Goal: Task Accomplishment & Management: Use online tool/utility

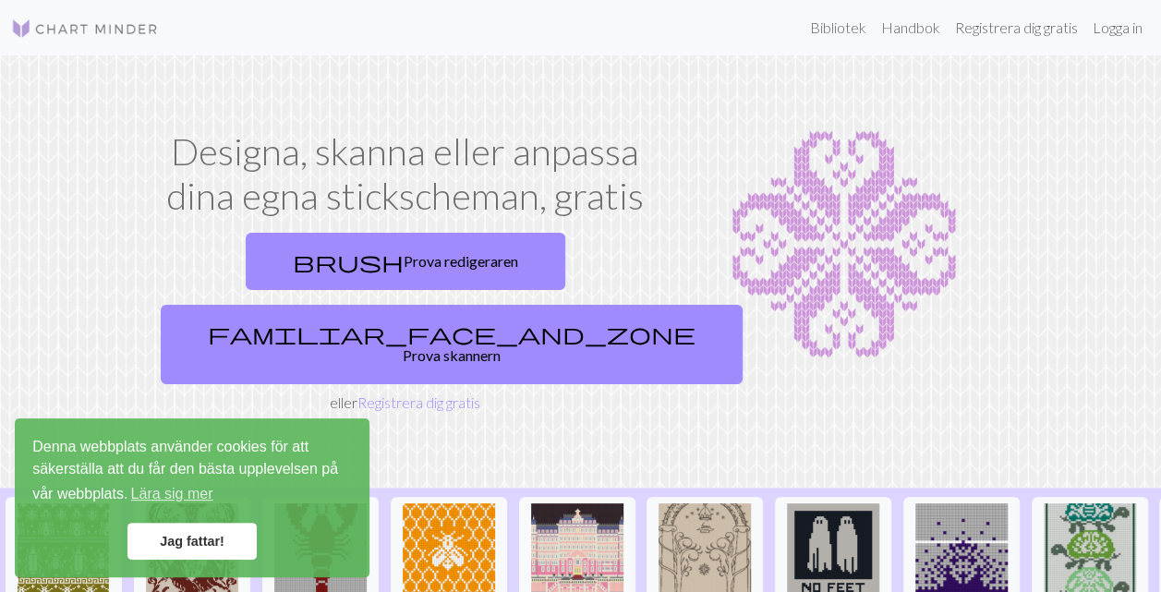
click at [164, 543] on link "Jag fattar!" at bounding box center [191, 541] width 129 height 37
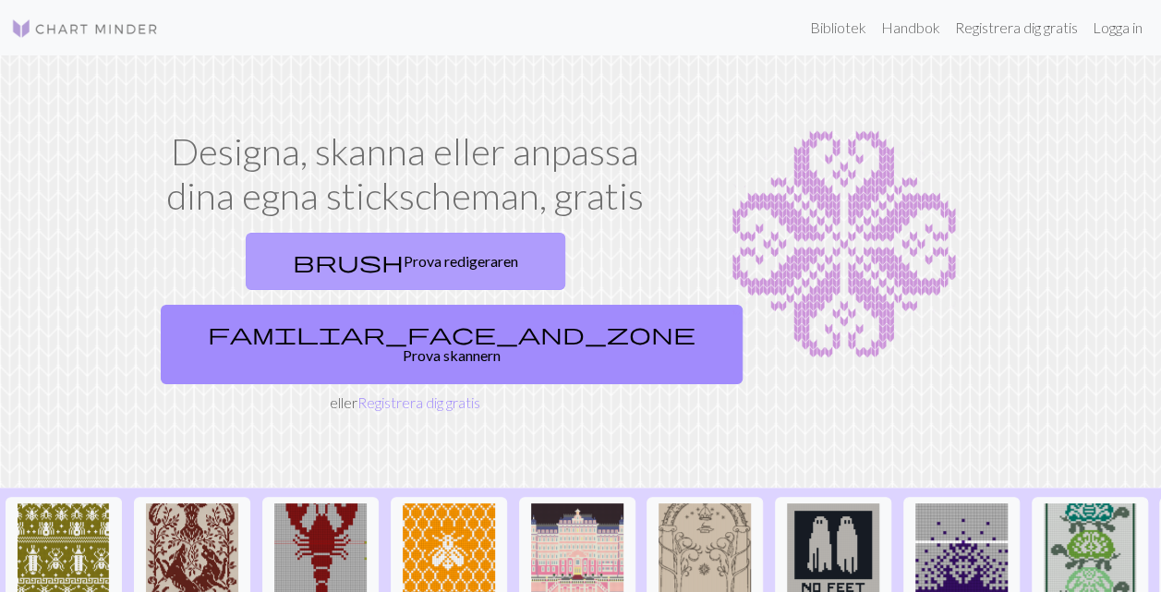
click at [404, 259] on font "Prova redigeraren" at bounding box center [461, 261] width 115 height 18
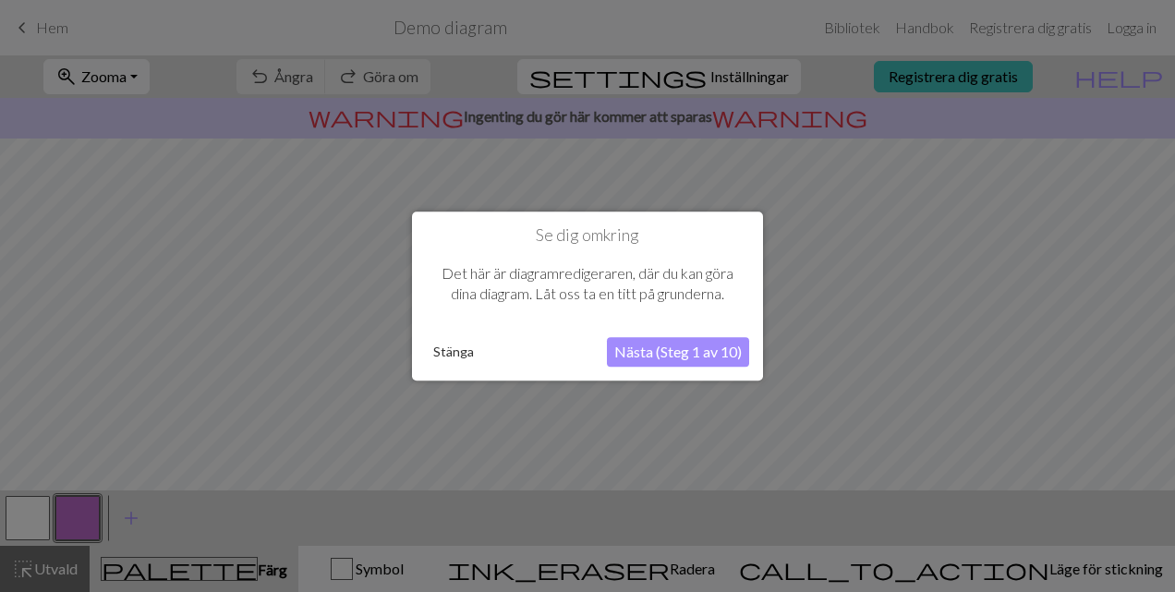
click at [645, 355] on button "Nästa (Steg 1 av 10)" at bounding box center [678, 352] width 142 height 30
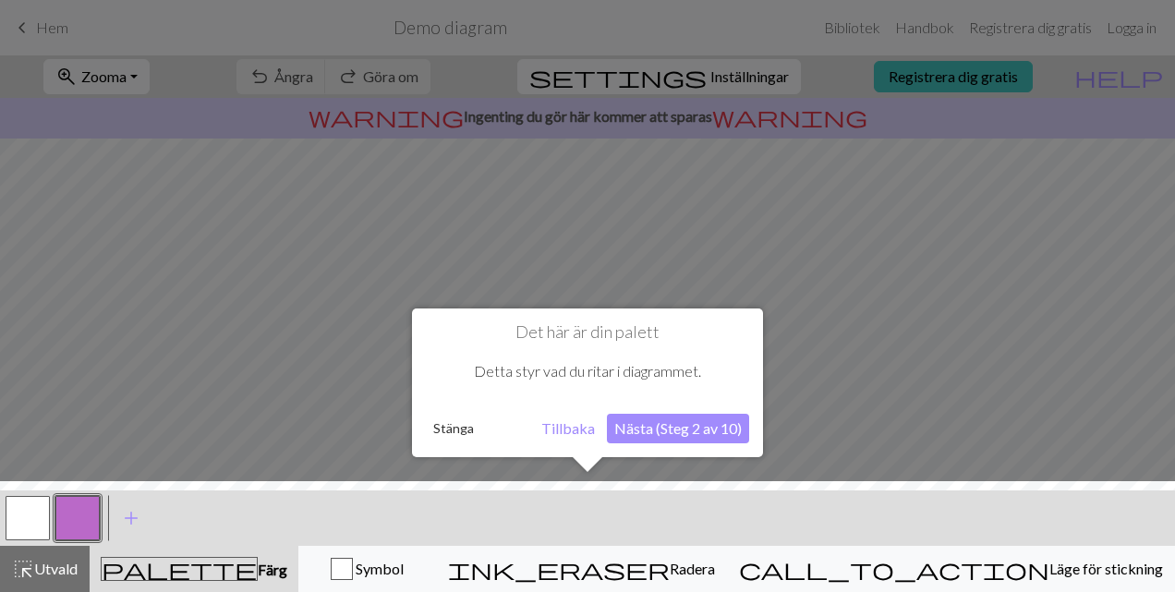
click at [654, 420] on button "Nästa (Steg 2 av 10)" at bounding box center [678, 429] width 142 height 30
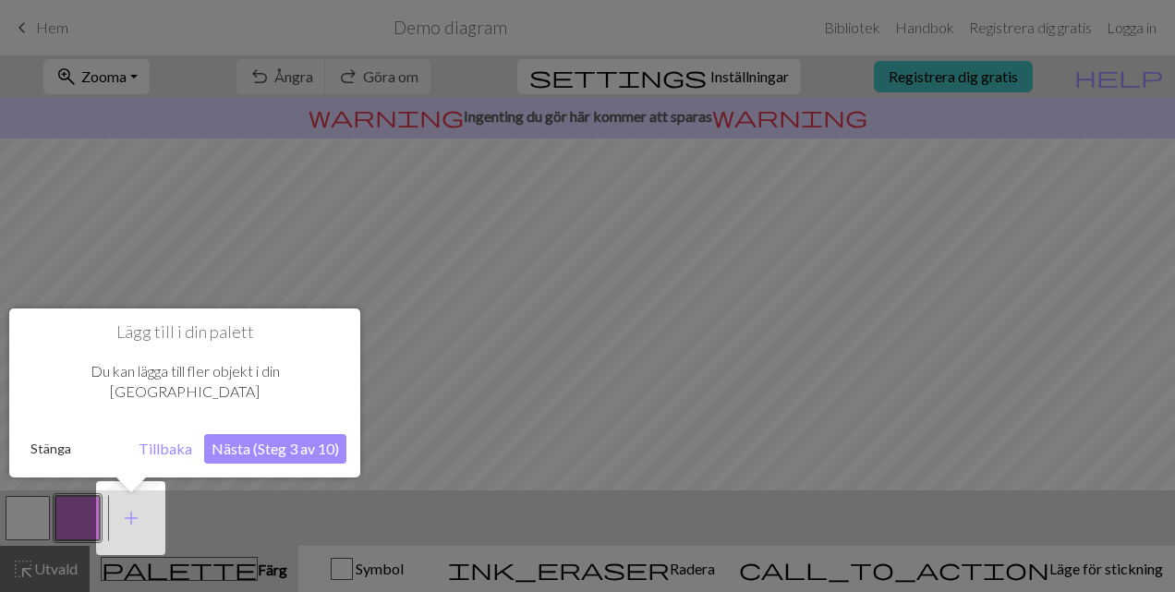
click at [283, 434] on button "Nästa (Steg 3 av 10)" at bounding box center [275, 449] width 142 height 30
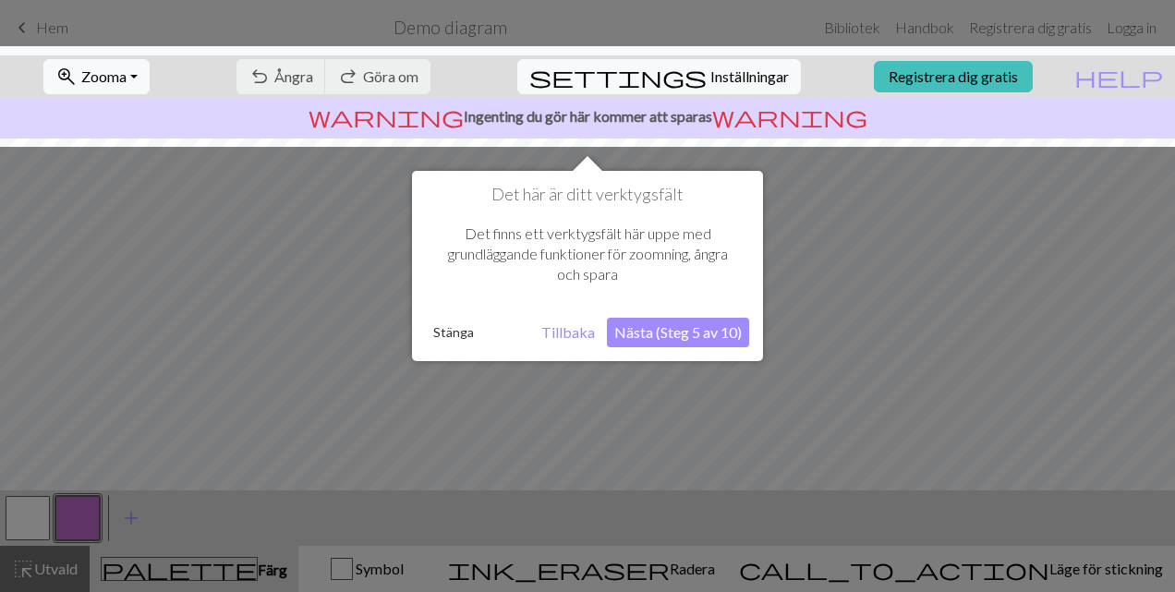
click at [647, 333] on button "Nästa (Steg 5 av 10)" at bounding box center [678, 333] width 142 height 30
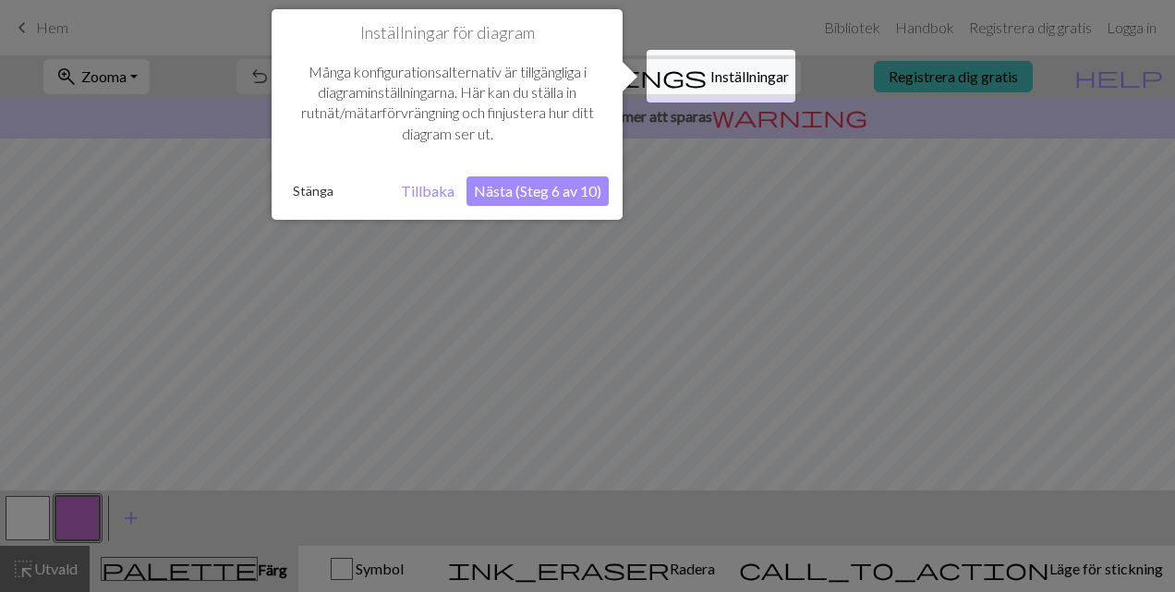
click at [527, 189] on button "Nästa (Steg 6 av 10)" at bounding box center [538, 191] width 142 height 30
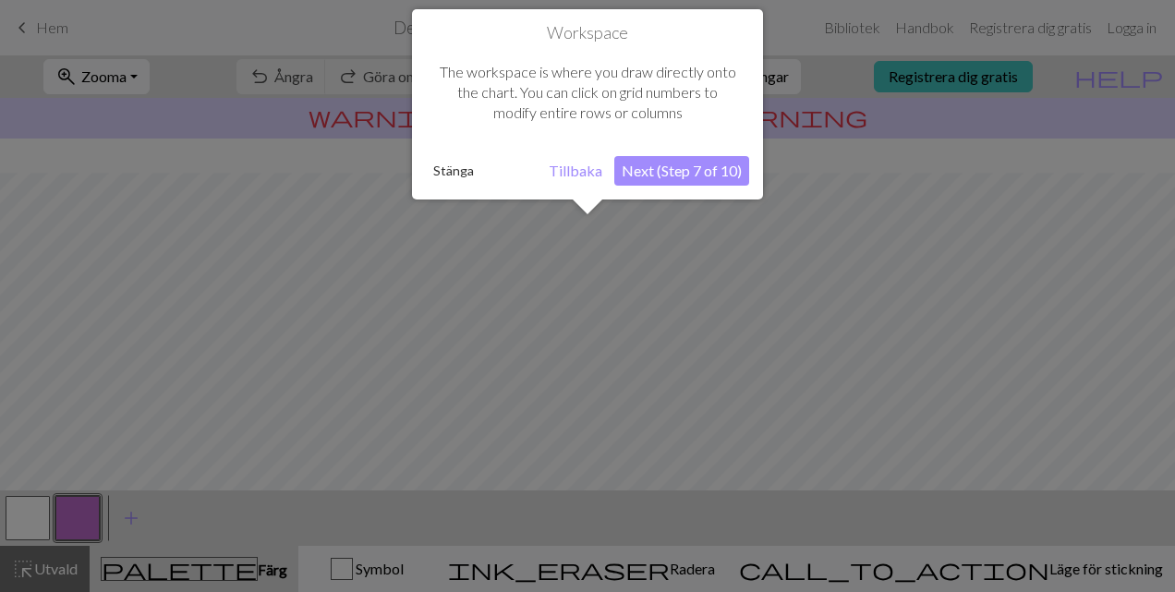
scroll to position [110, 0]
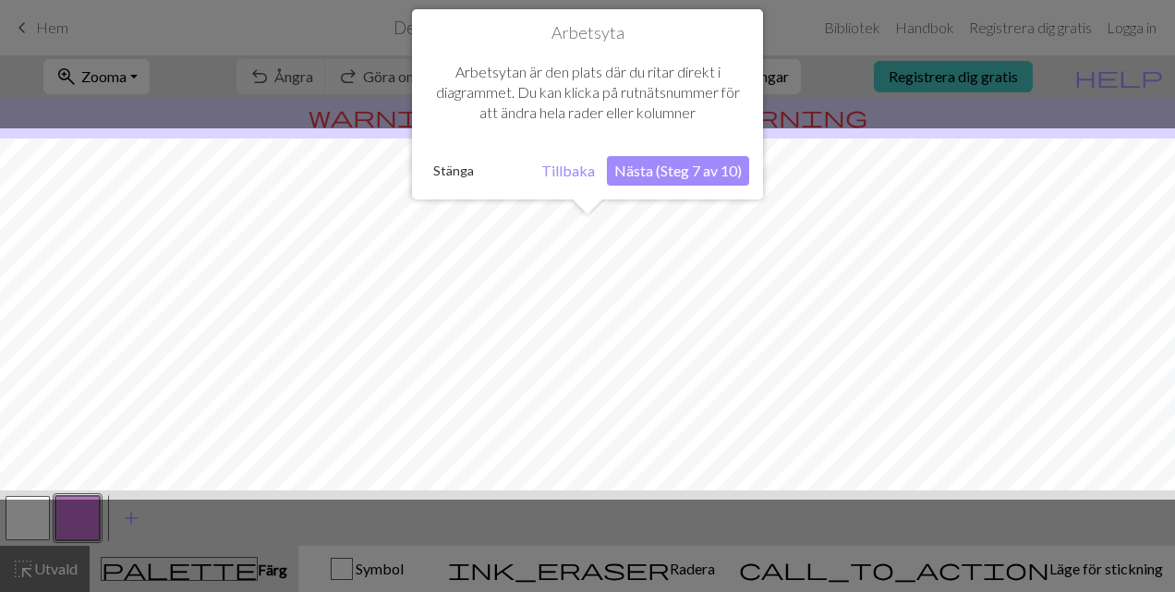
click at [650, 173] on button "Nästa (Steg 7 av 10)" at bounding box center [678, 171] width 142 height 30
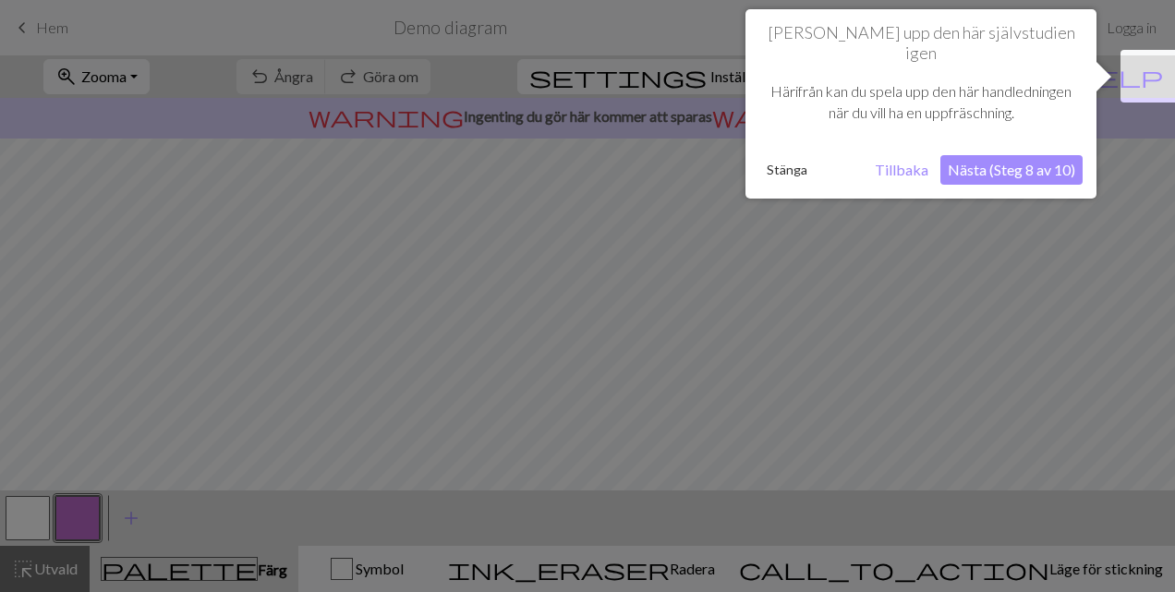
click at [985, 155] on button "Nästa (Steg 8 av 10)" at bounding box center [1012, 170] width 142 height 30
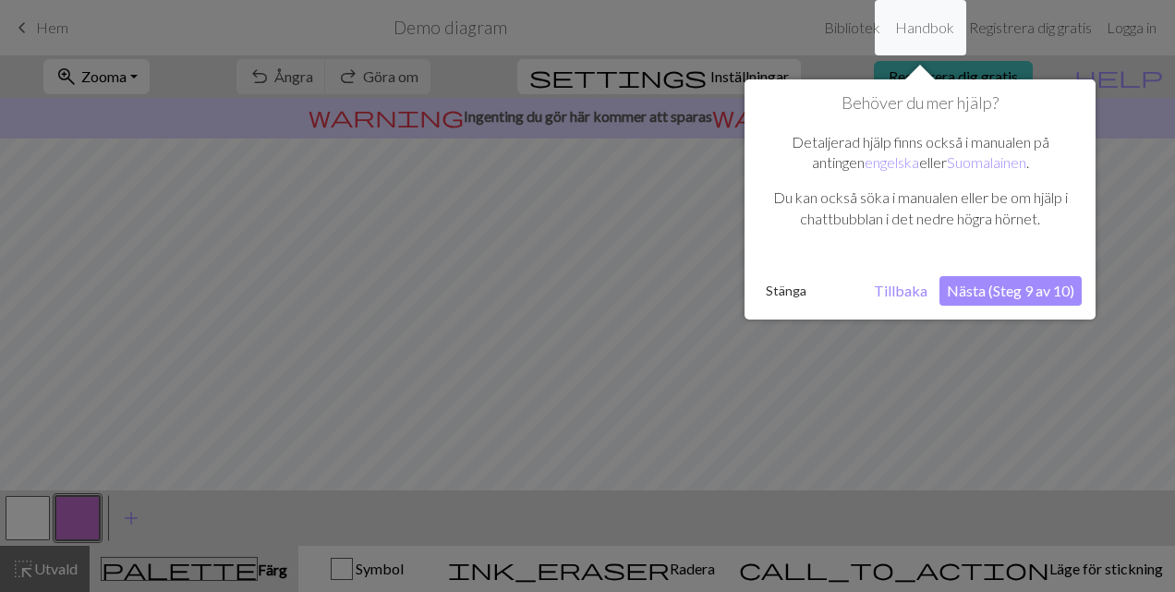
click at [983, 298] on button "Nästa (Steg 9 av 10)" at bounding box center [1011, 291] width 142 height 30
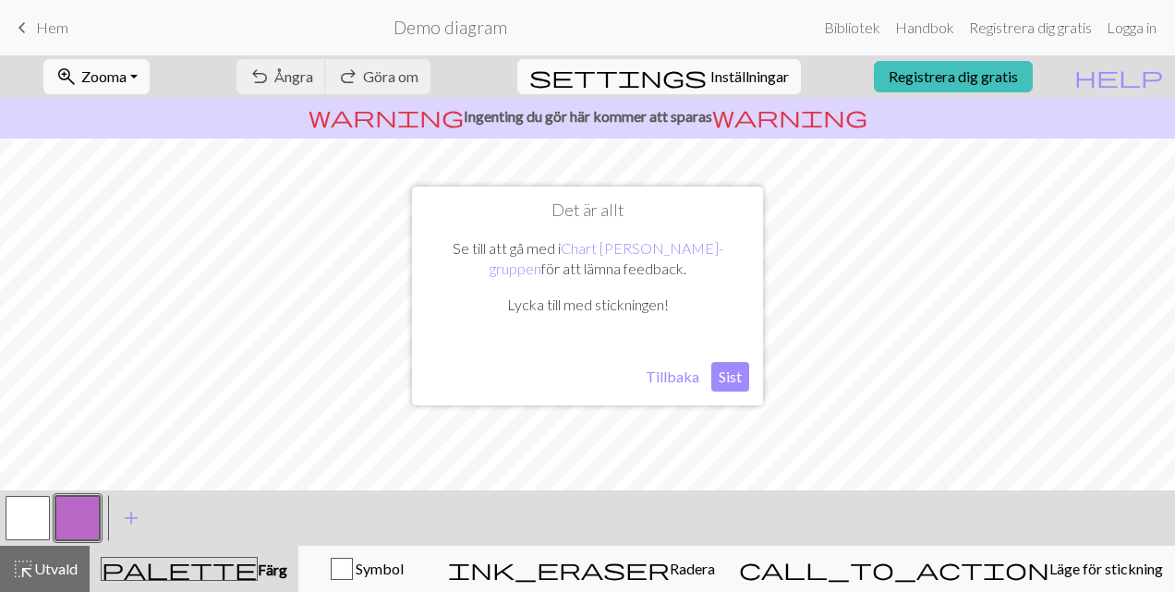
click at [722, 376] on button "Sist" at bounding box center [730, 377] width 38 height 30
click at [731, 70] on span "Inställningar" at bounding box center [749, 77] width 79 height 22
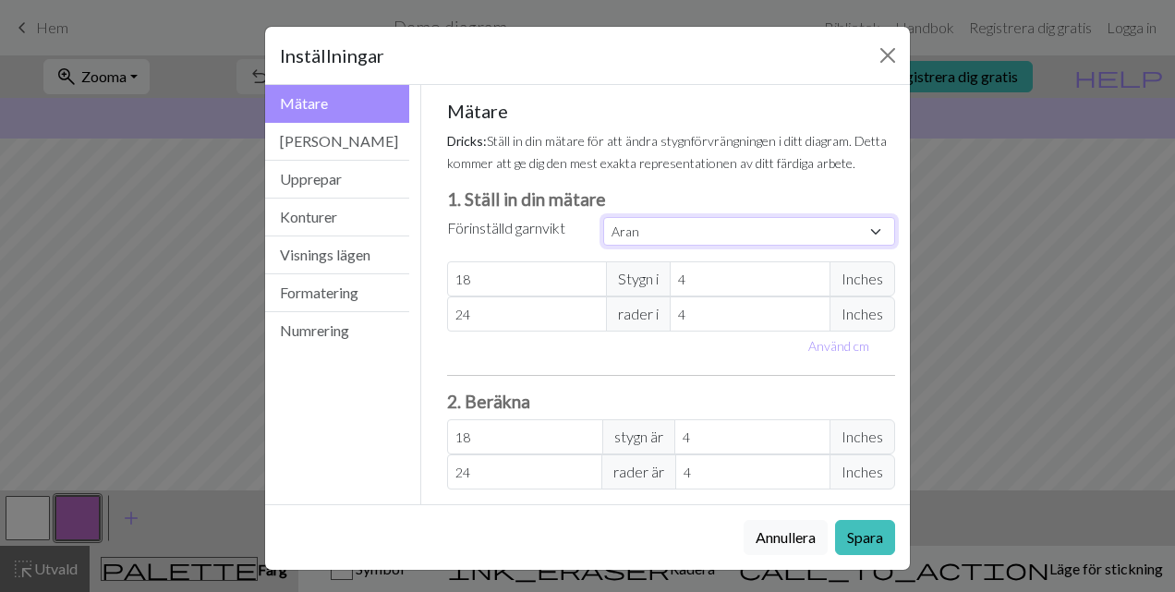
click at [880, 228] on select "Sed Torg Spets Ljus fingersättning Fingersättning Sport Dubbel stickning Kamgar…" at bounding box center [749, 231] width 292 height 29
select select "dk"
click at [603, 217] on select "Sed Torg Spets Ljus fingersättning Fingersättning Sport Dubbel stickning Kamgar…" at bounding box center [749, 231] width 292 height 29
type input "22"
type input "30"
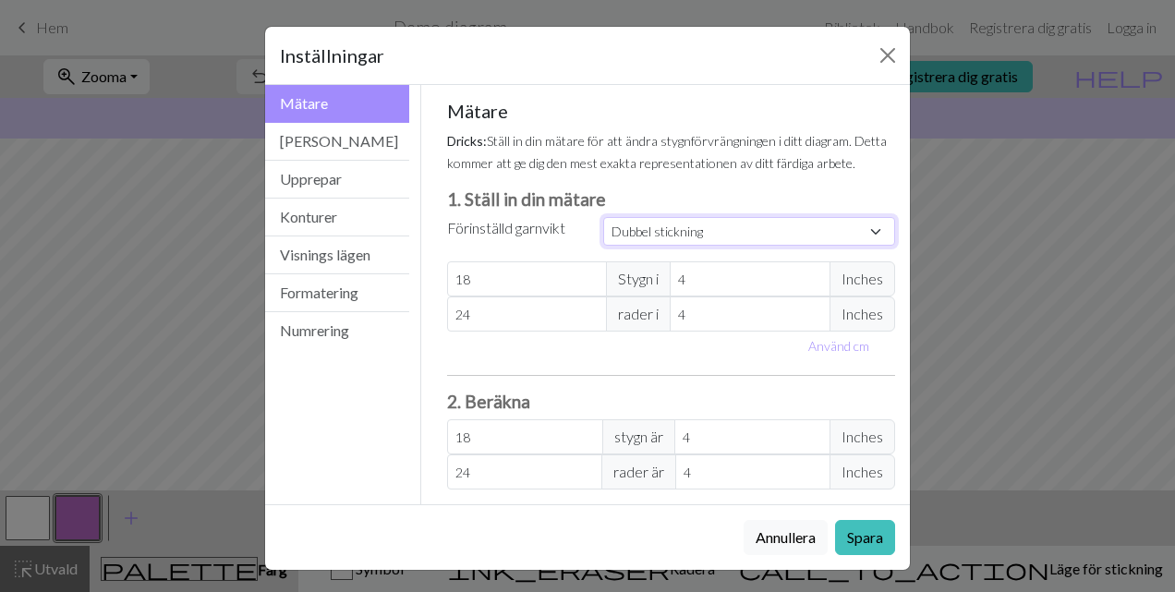
type input "22"
type input "30"
click at [825, 352] on button "Använd cm" at bounding box center [839, 346] width 78 height 29
type input "10.16"
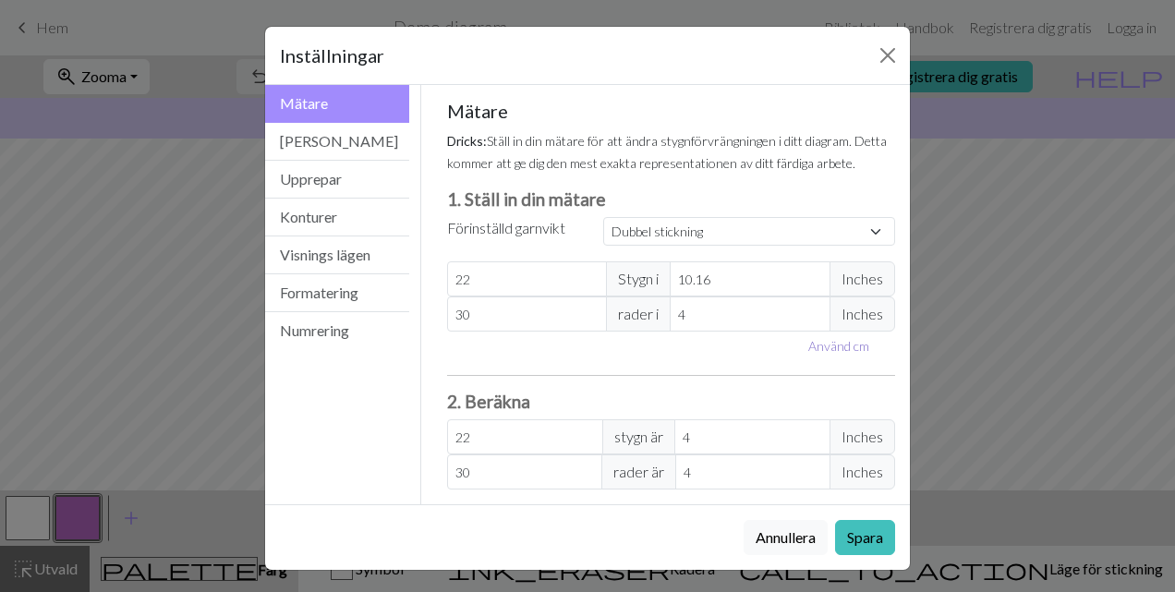
type input "10.16"
click at [869, 540] on button "Spara" at bounding box center [865, 537] width 60 height 35
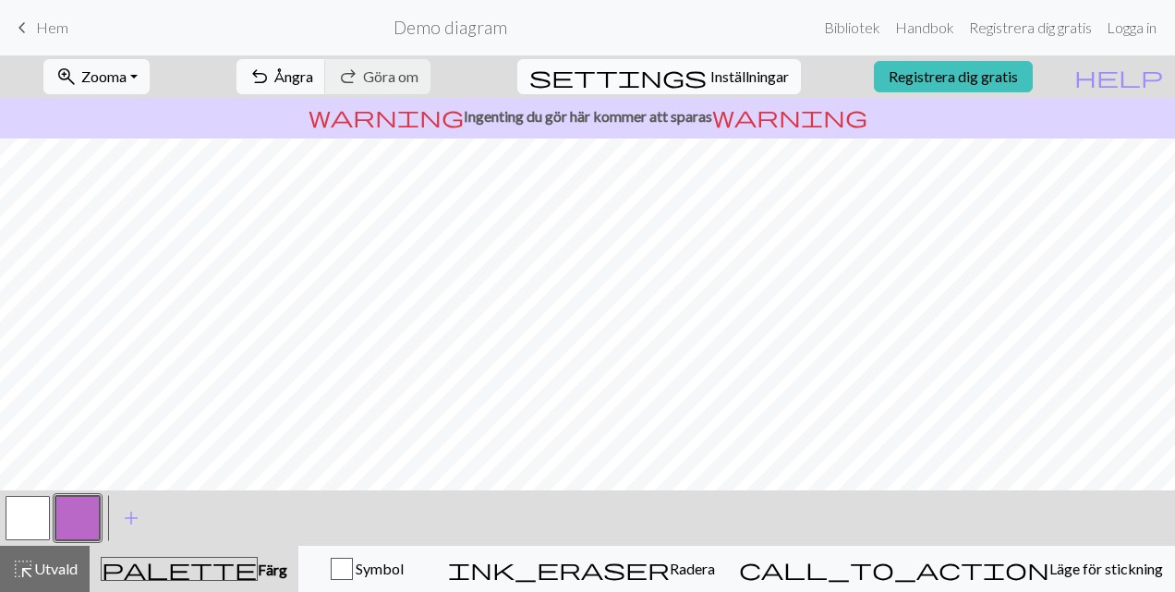
click at [732, 80] on span "Inställningar" at bounding box center [749, 77] width 79 height 22
select select "dk"
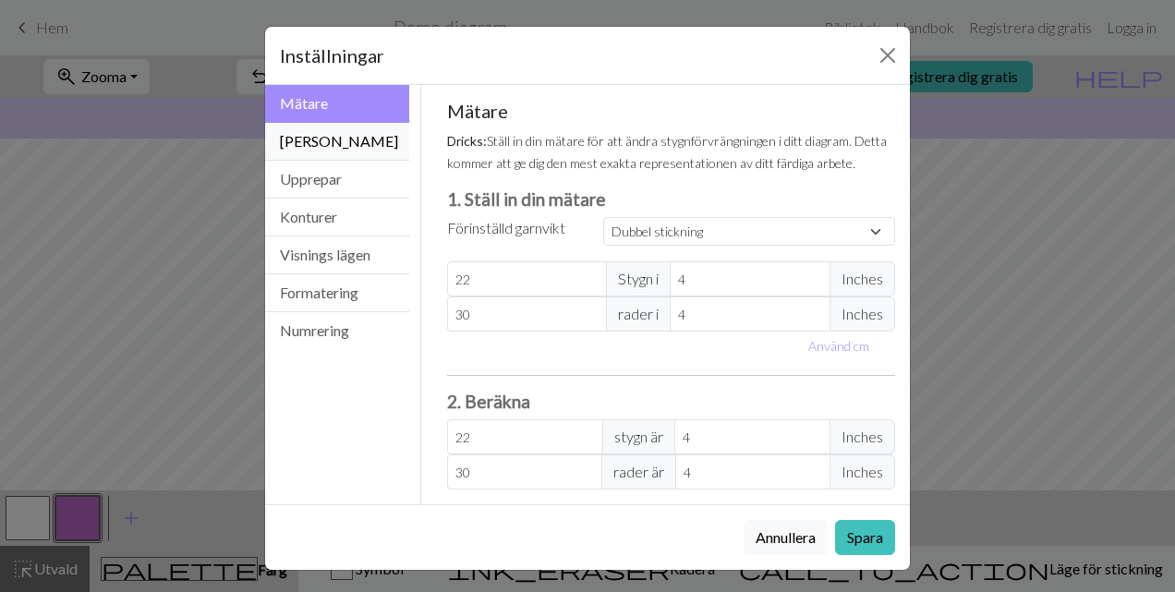
click at [336, 135] on button "[PERSON_NAME]" at bounding box center [337, 142] width 144 height 38
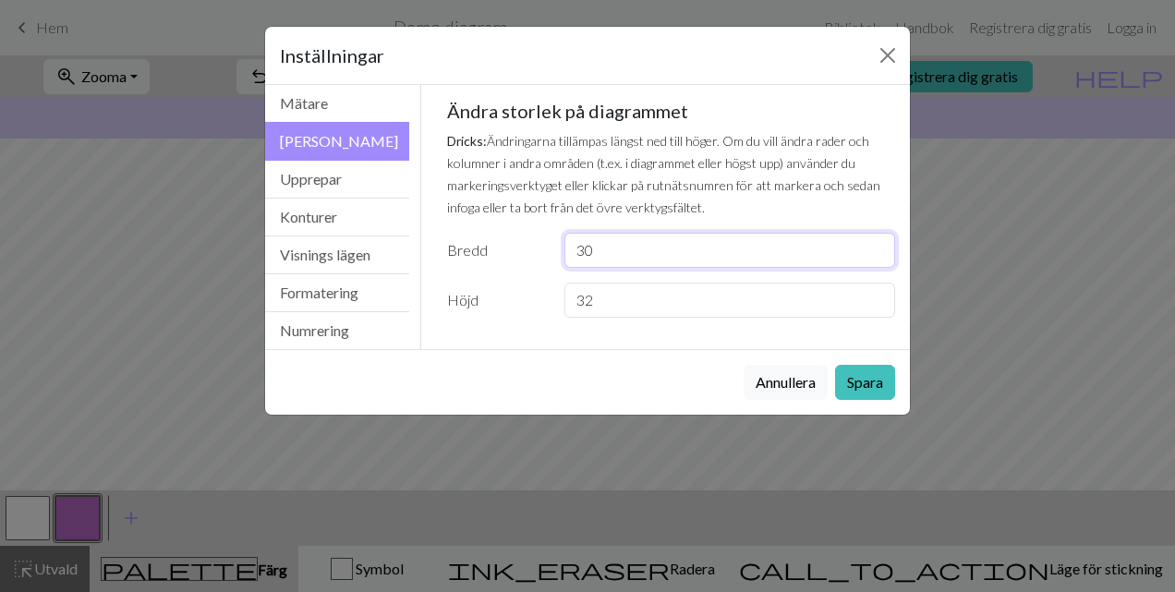
drag, startPoint x: 619, startPoint y: 251, endPoint x: 554, endPoint y: 249, distance: 64.7
click at [554, 249] on div "30" at bounding box center [729, 250] width 353 height 35
type input "6"
type input "50"
click at [636, 291] on input "32" at bounding box center [729, 300] width 331 height 35
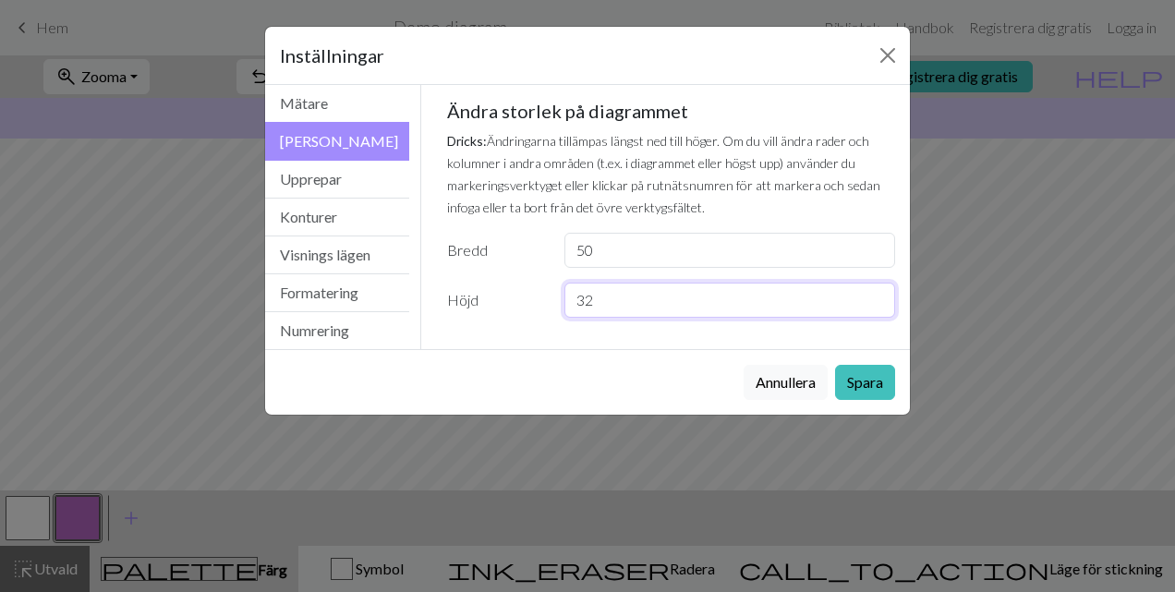
type input "3"
type input "100"
click at [654, 371] on div "[PERSON_NAME]" at bounding box center [587, 382] width 645 height 66
click at [867, 370] on button "Spara" at bounding box center [865, 382] width 60 height 35
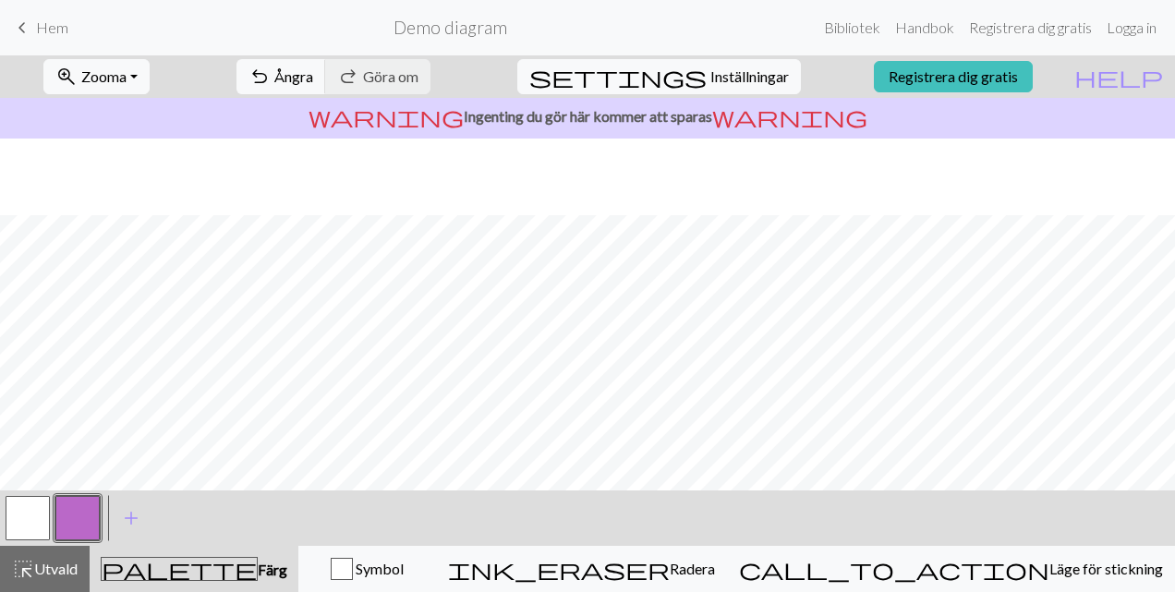
scroll to position [188, 0]
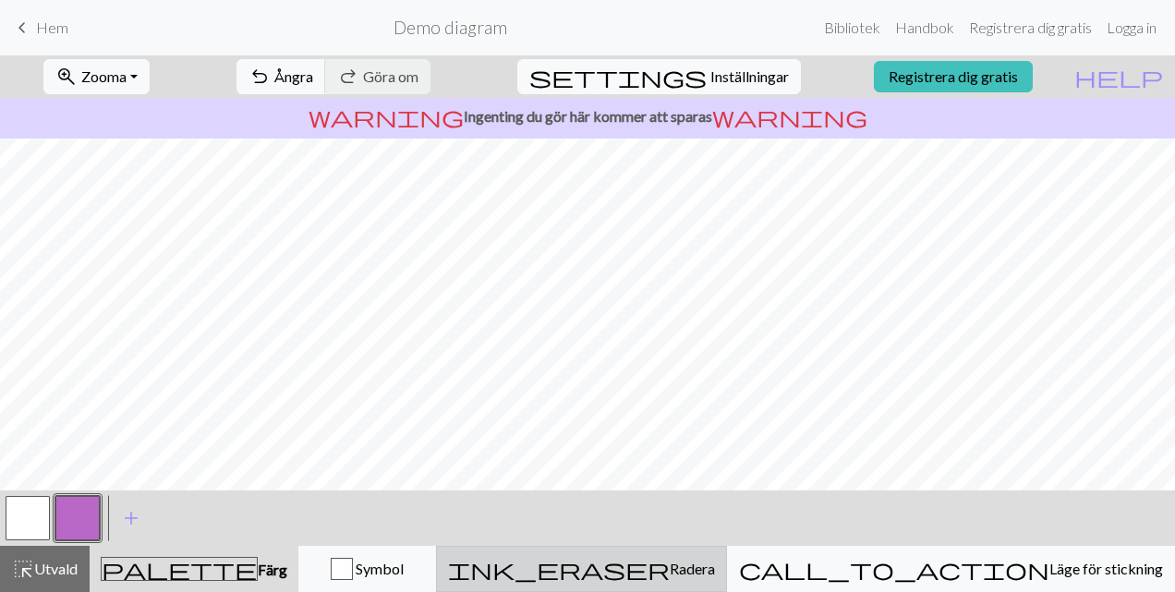
click at [670, 566] on span "ink_eraser" at bounding box center [559, 569] width 222 height 26
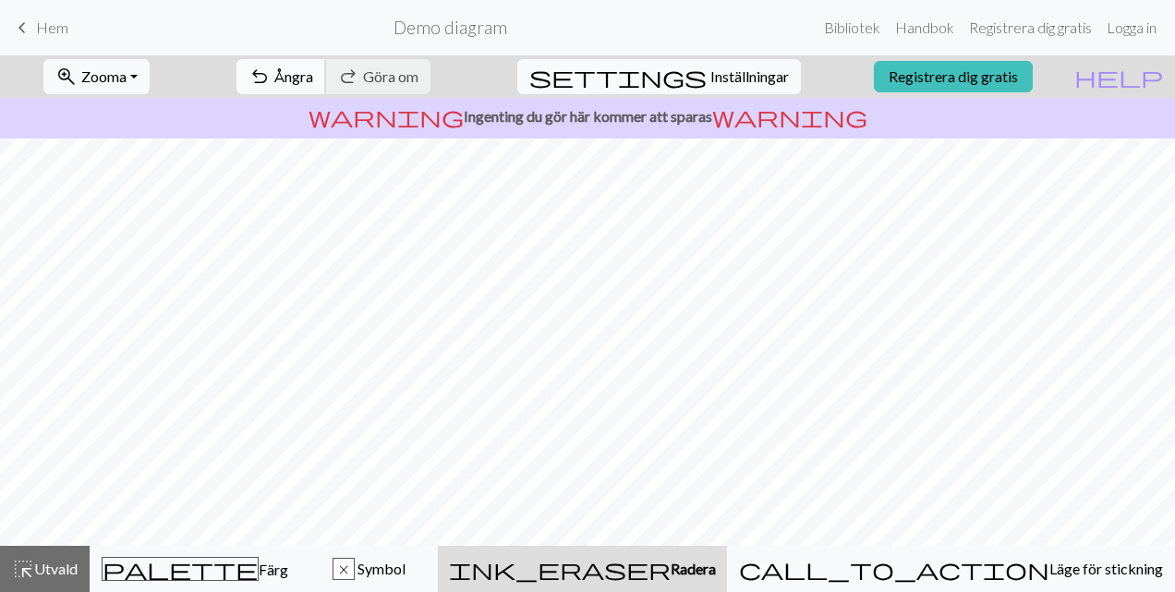
click at [313, 73] on span "Ångra" at bounding box center [293, 76] width 39 height 18
click at [419, 70] on span "Göra om" at bounding box center [390, 76] width 55 height 18
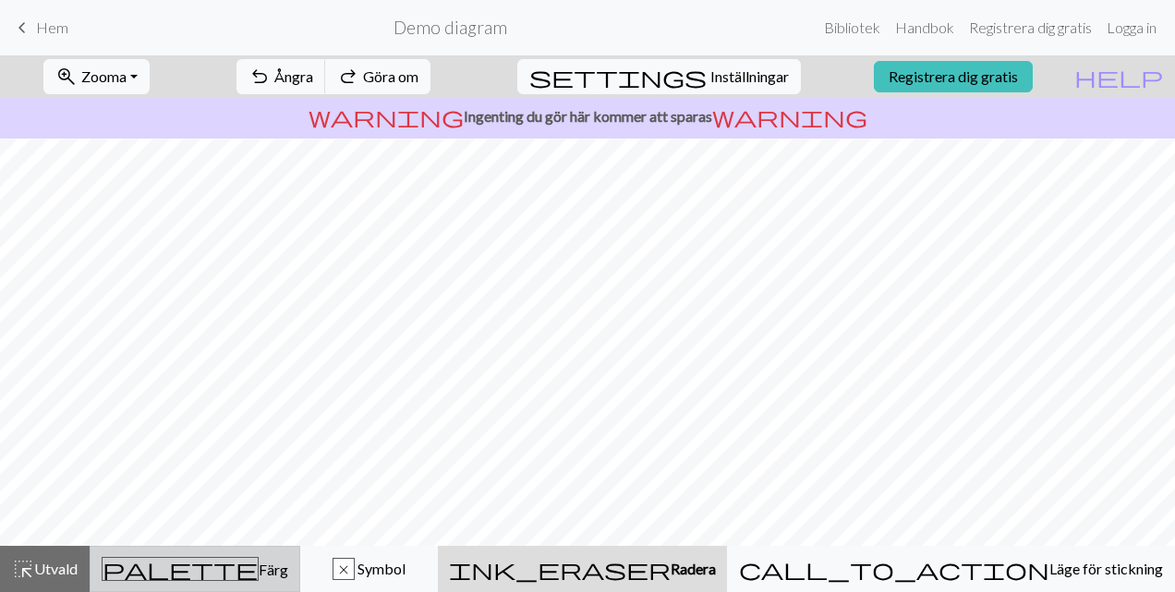
click at [245, 581] on button "palette Färg Färg" at bounding box center [195, 569] width 211 height 46
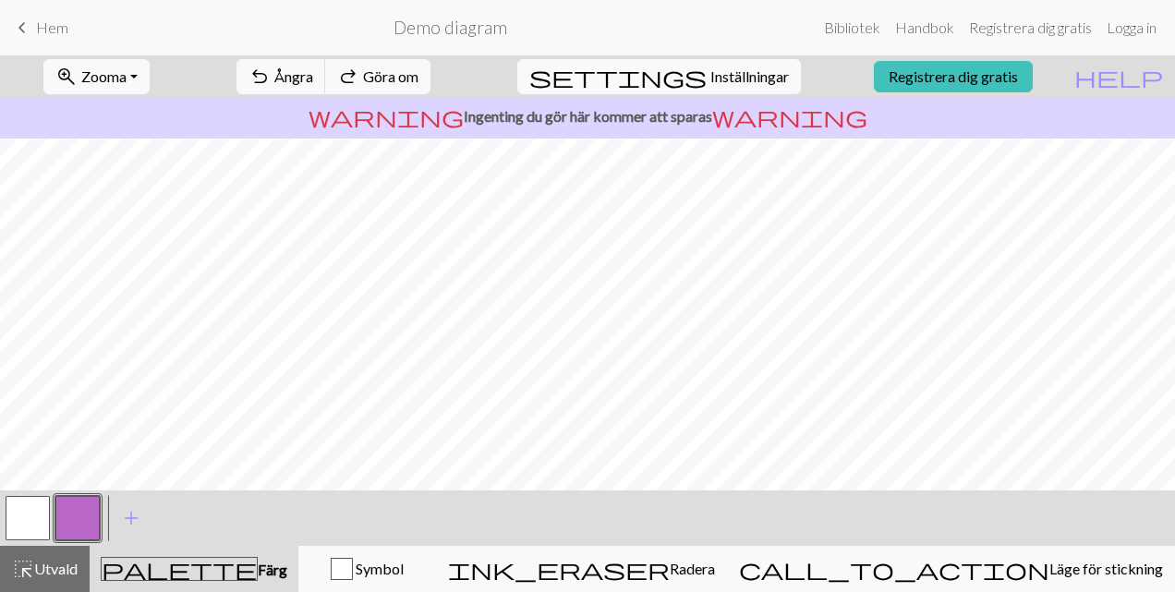
click at [22, 514] on button "button" at bounding box center [28, 518] width 44 height 44
click at [83, 524] on button "button" at bounding box center [77, 518] width 44 height 44
click at [150, 73] on button "zoom_in Zooma Zoom" at bounding box center [96, 76] width 106 height 35
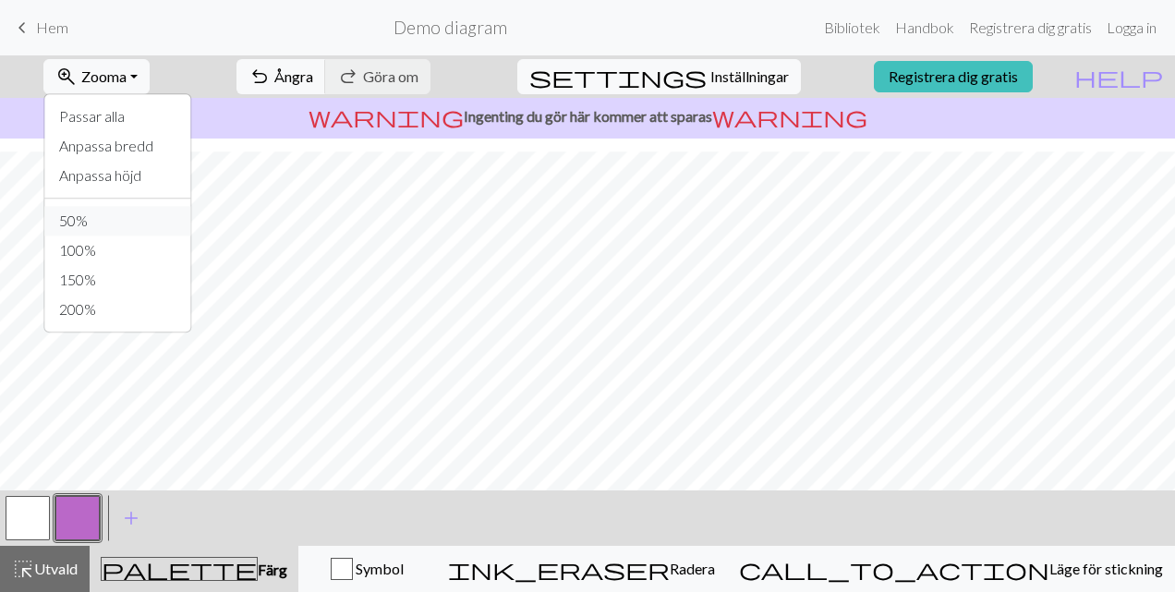
click at [100, 229] on button "50%" at bounding box center [117, 221] width 146 height 30
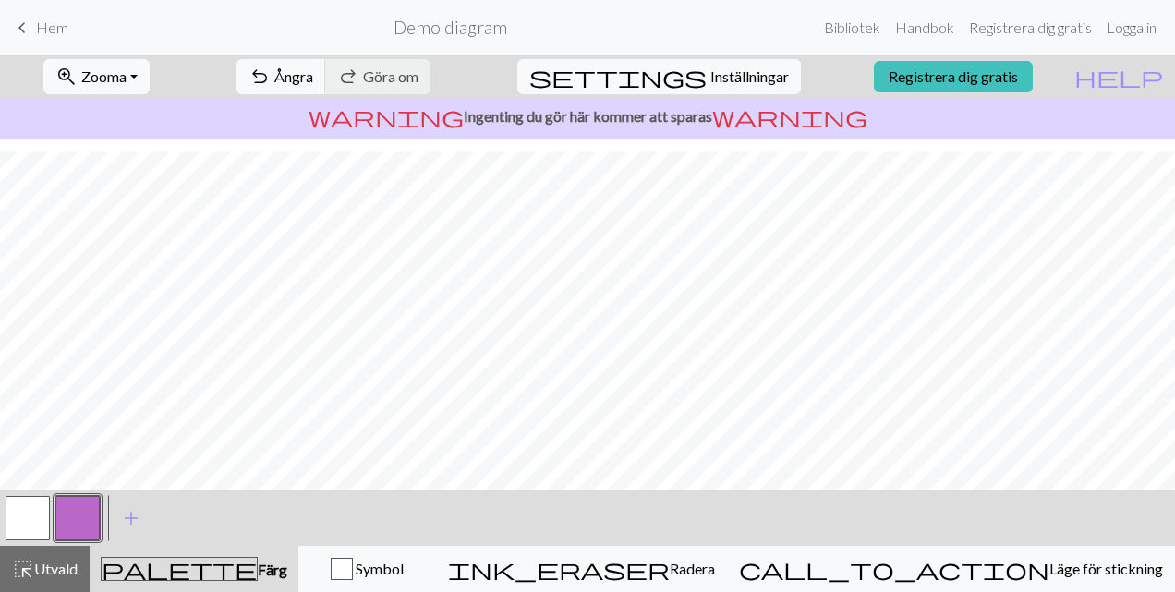
scroll to position [649, 0]
click at [127, 83] on span "Zooma" at bounding box center [103, 76] width 45 height 18
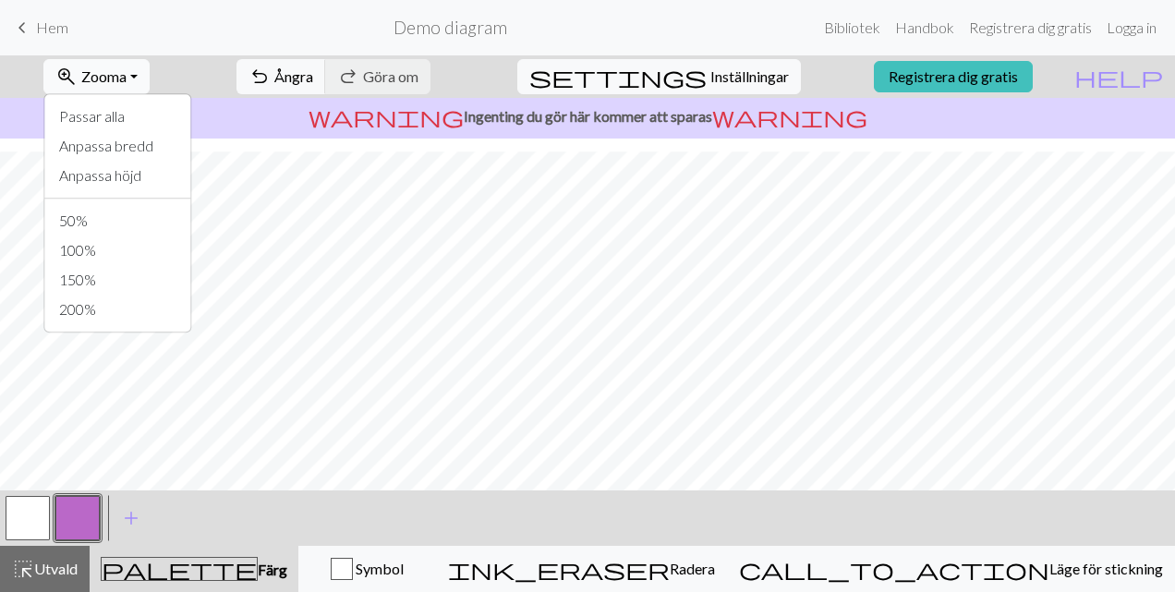
click at [78, 77] on span "zoom_in" at bounding box center [66, 77] width 22 height 26
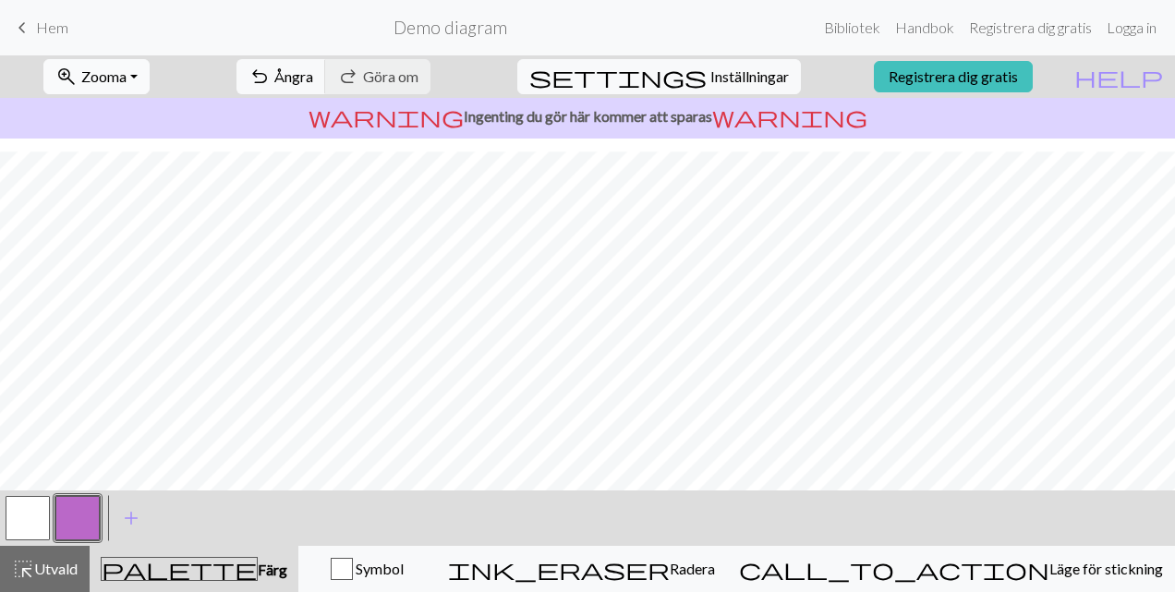
click at [78, 74] on span "zoom_in" at bounding box center [66, 77] width 22 height 26
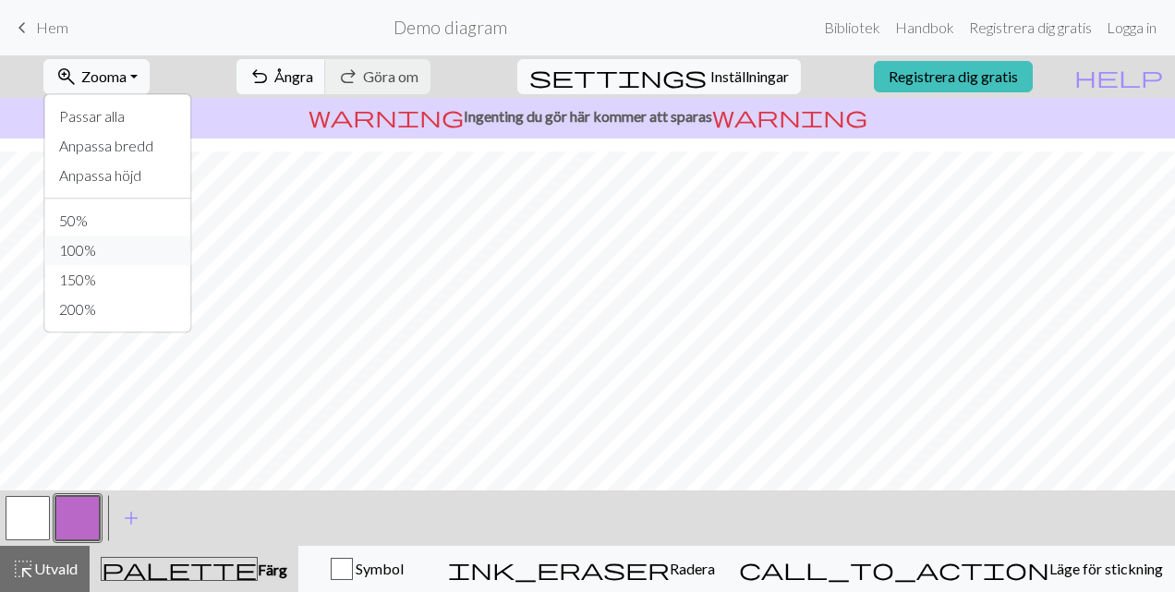
click at [120, 249] on button "100%" at bounding box center [117, 251] width 146 height 30
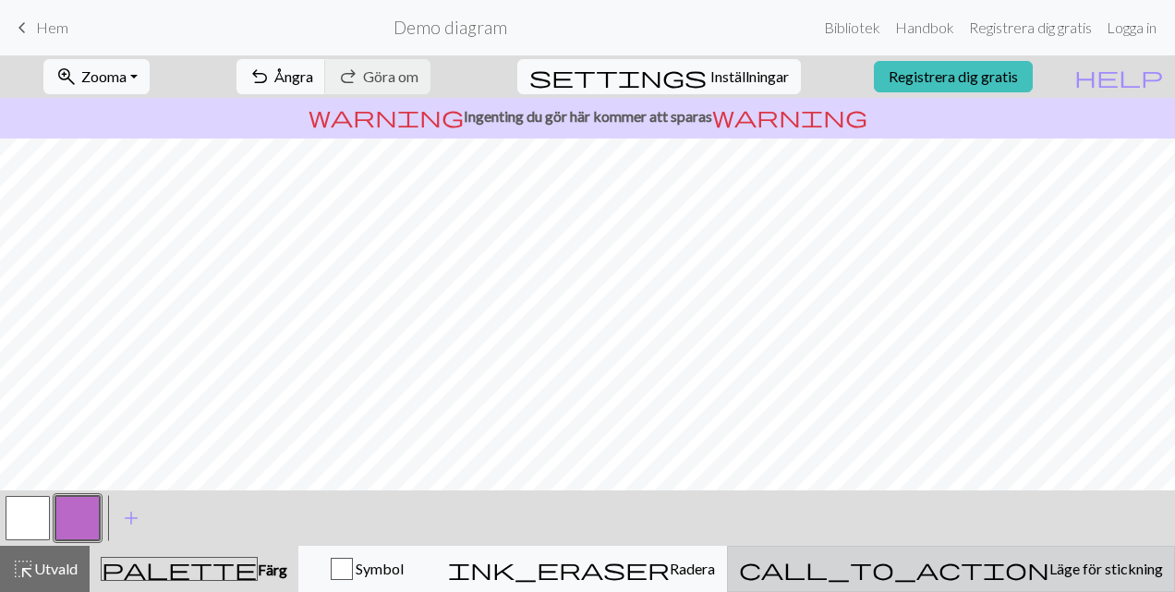
click at [1038, 582] on button "call_to_action Läge för stickning Läge för stickning" at bounding box center [951, 569] width 448 height 46
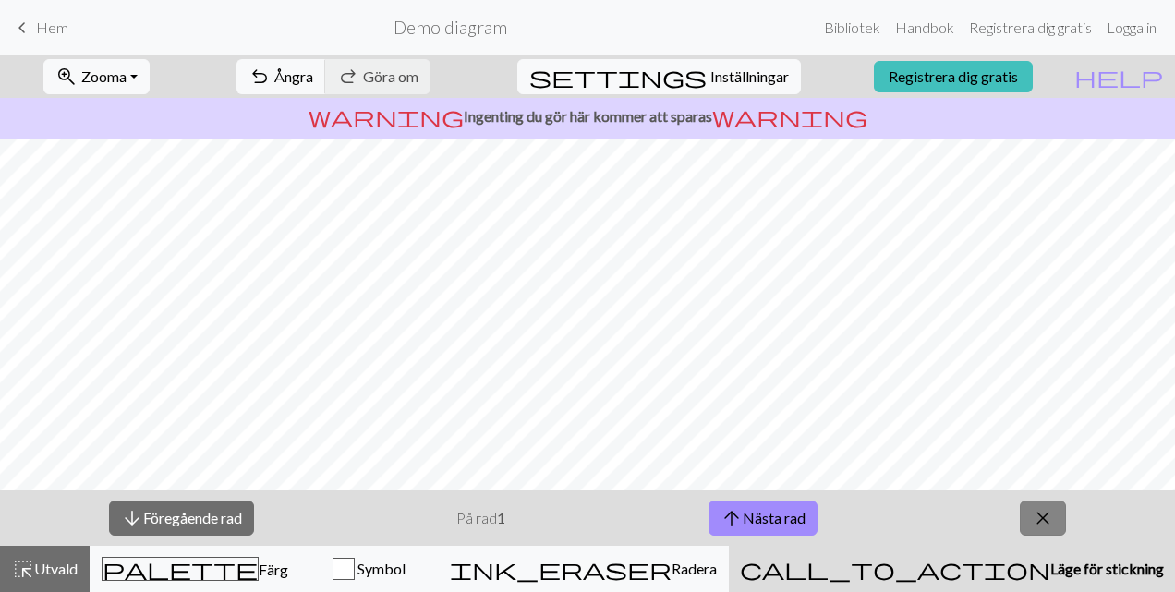
click at [1048, 517] on span "close" at bounding box center [1043, 518] width 22 height 26
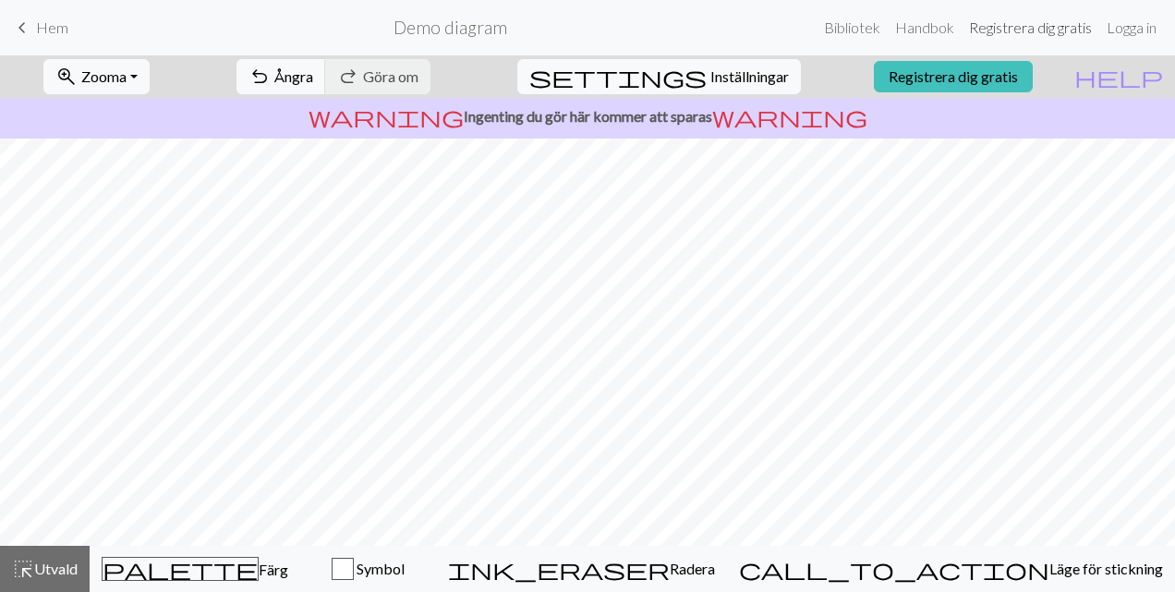
click at [1045, 30] on link "Registrera dig gratis" at bounding box center [1031, 27] width 138 height 37
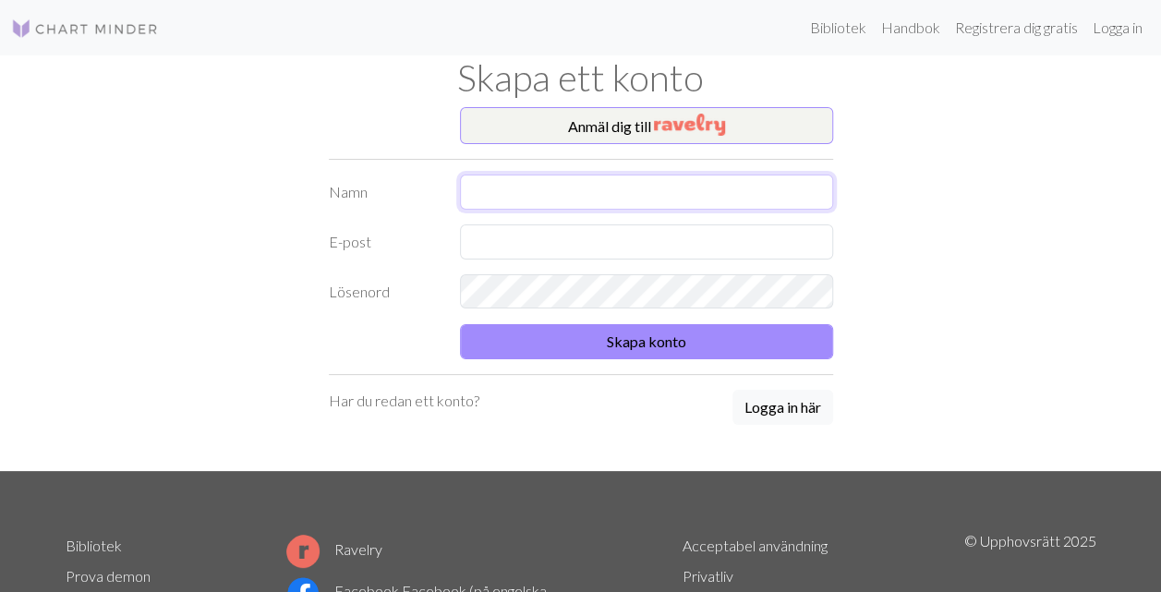
click at [525, 196] on input "text" at bounding box center [646, 192] width 373 height 35
type input "[PERSON_NAME]"
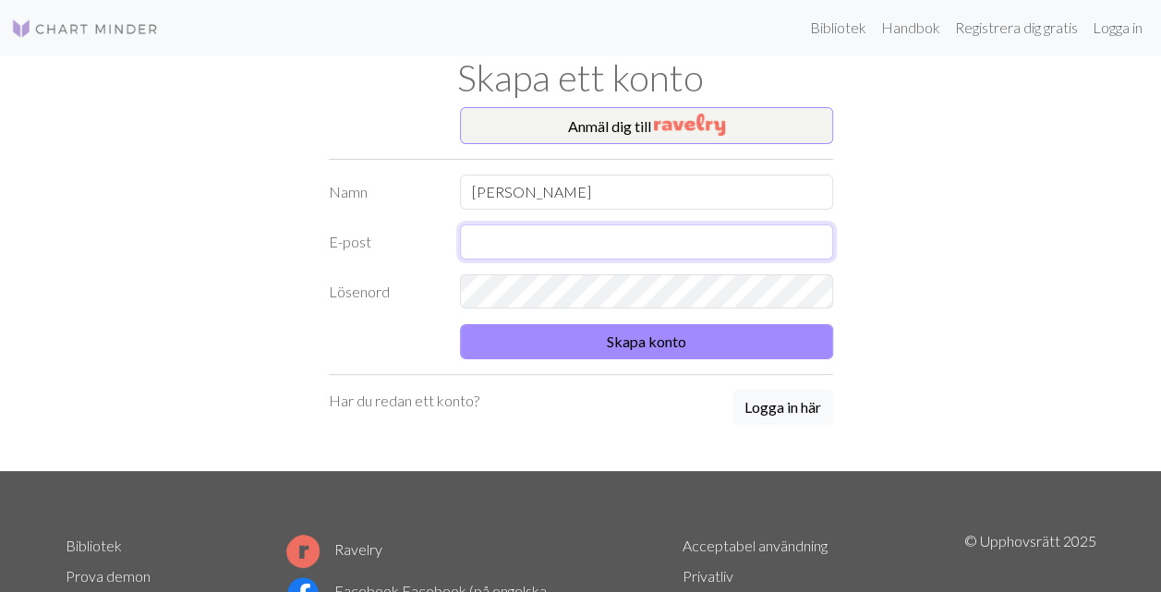
type input "[EMAIL_ADDRESS][DOMAIN_NAME]"
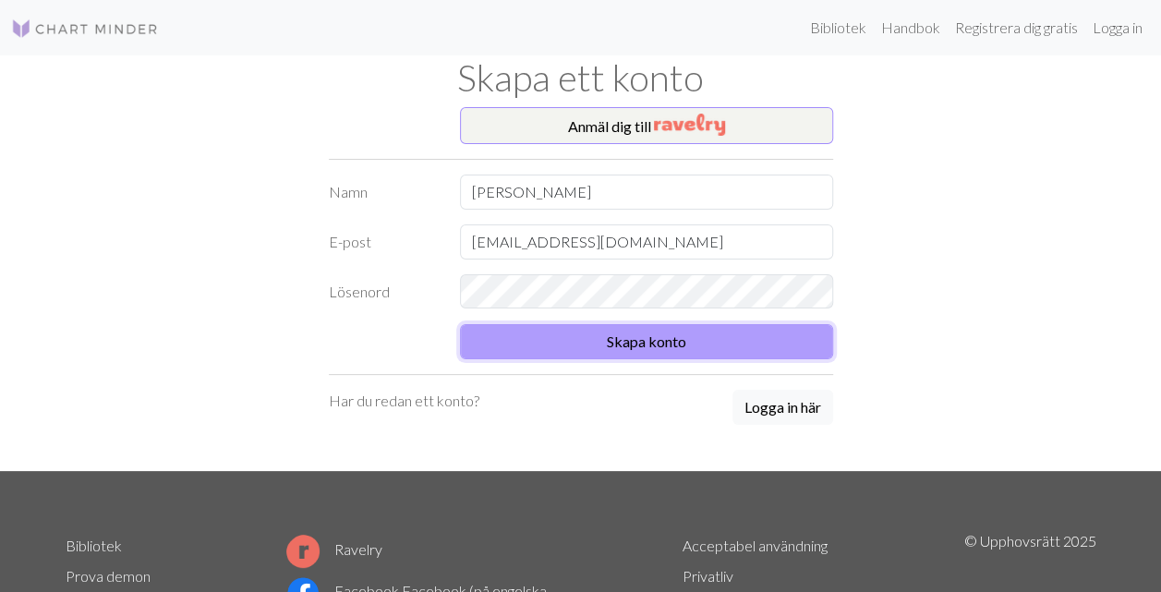
click at [626, 343] on button "Skapa konto" at bounding box center [646, 341] width 373 height 35
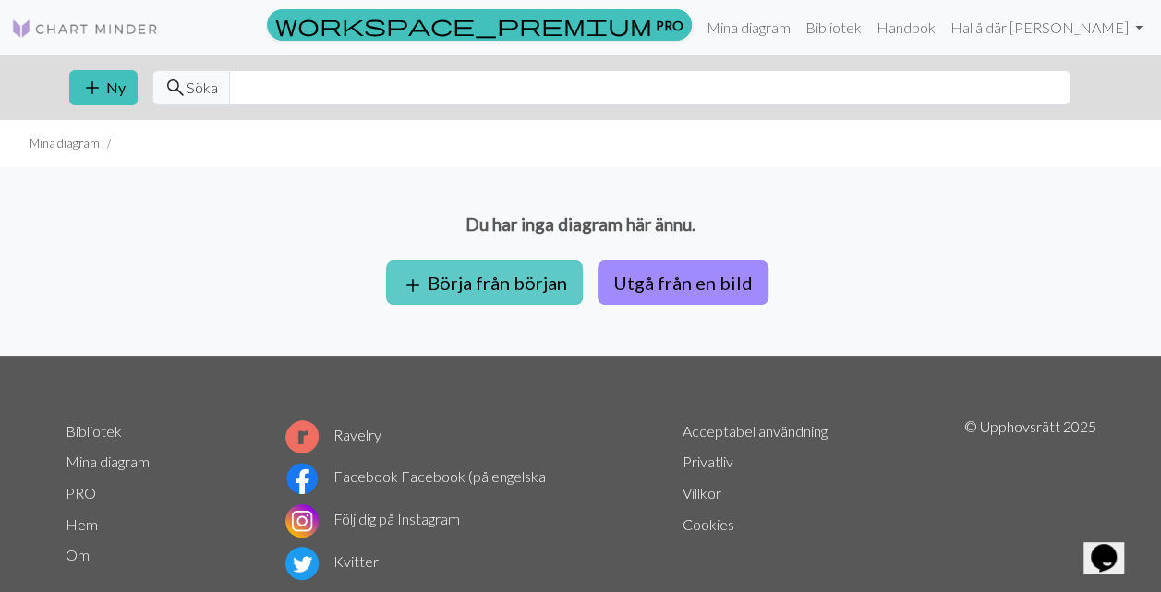
click at [504, 286] on font "Börja från början" at bounding box center [498, 283] width 140 height 22
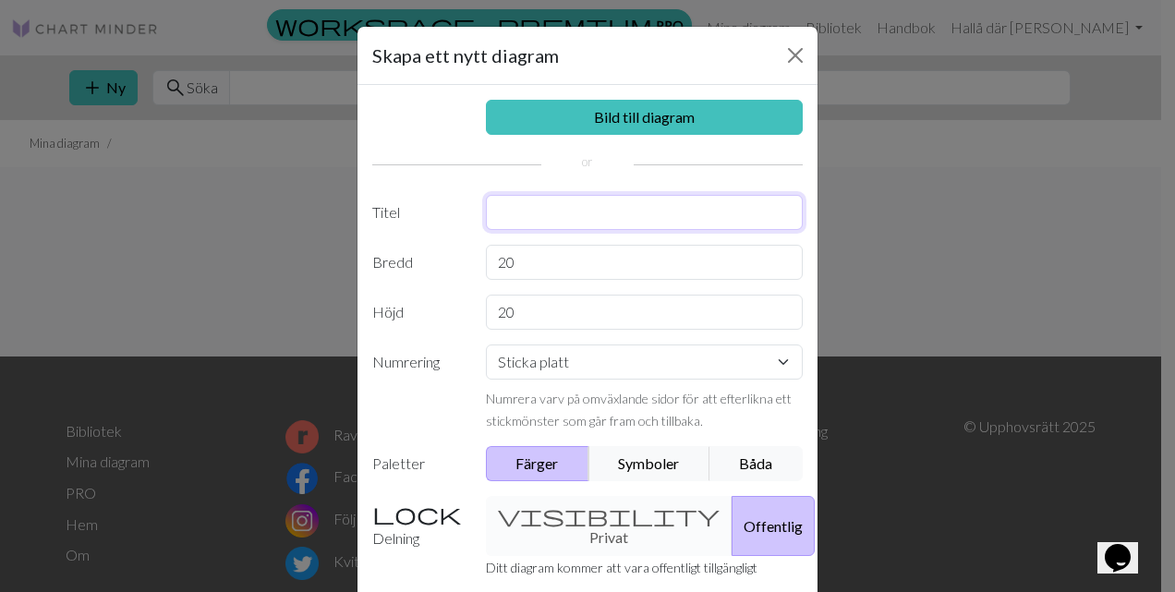
click at [500, 213] on input "text" at bounding box center [645, 212] width 318 height 35
type input "Moomin"
click at [540, 262] on input "20" at bounding box center [645, 262] width 318 height 35
type input "2"
type input "50"
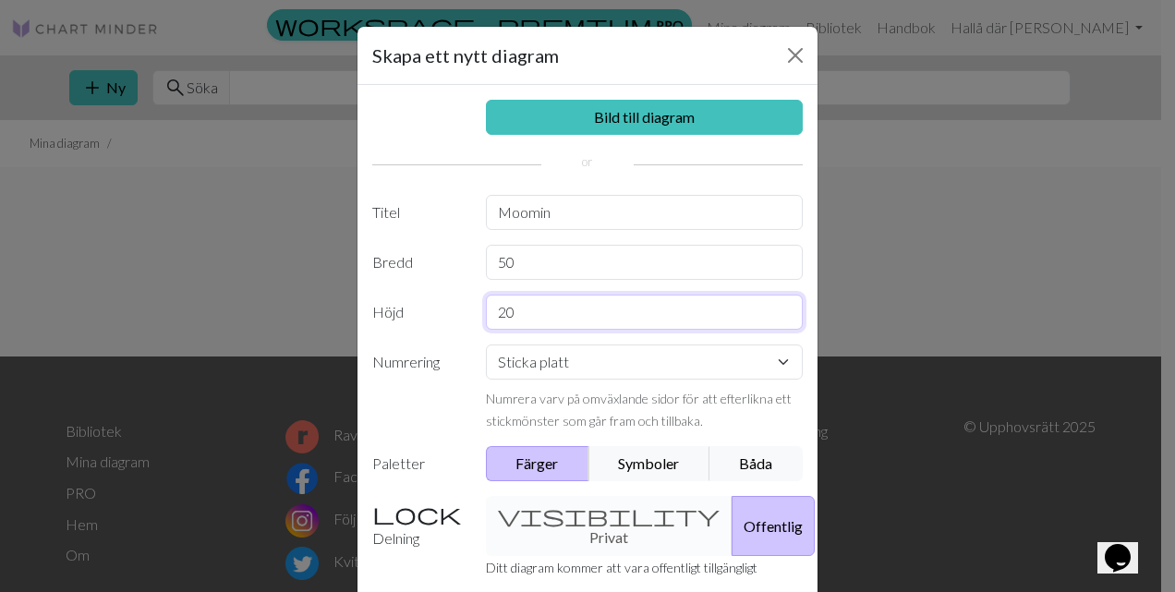
click at [536, 302] on input "20" at bounding box center [645, 312] width 318 height 35
type input "2"
type input "100"
click at [777, 367] on select "Sticka platt Sticka runt Spets stickning Korsstygn" at bounding box center [645, 362] width 318 height 35
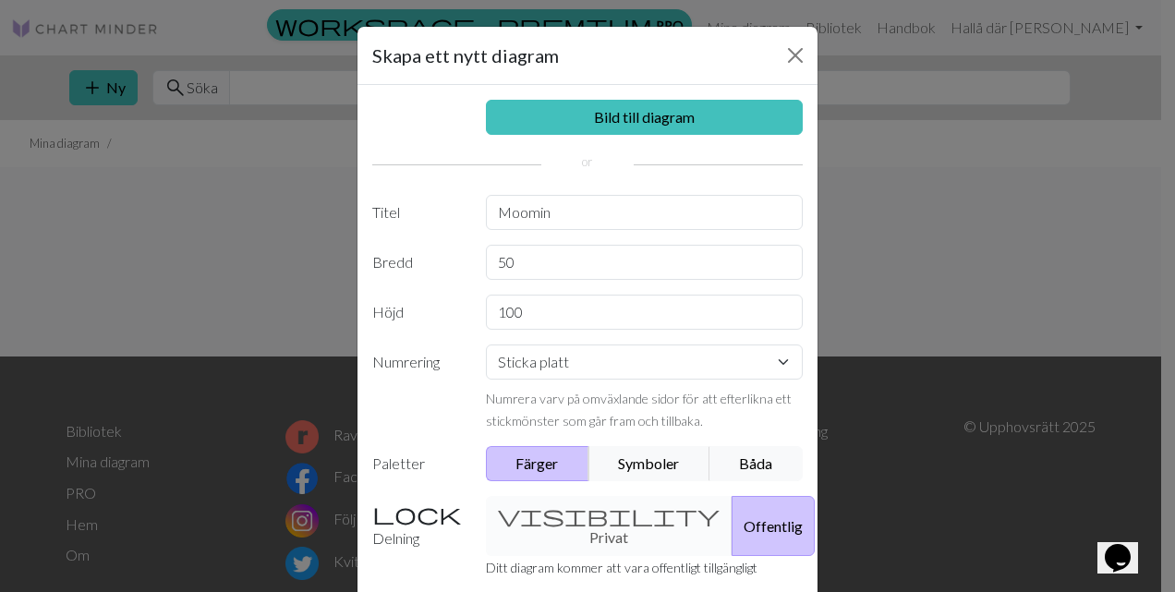
click at [571, 519] on div "visibility Privat Offentlig" at bounding box center [645, 526] width 340 height 60
click at [540, 510] on div "visibility Privat Offentlig" at bounding box center [645, 526] width 340 height 60
click at [732, 504] on button "Offentlig" at bounding box center [773, 526] width 83 height 60
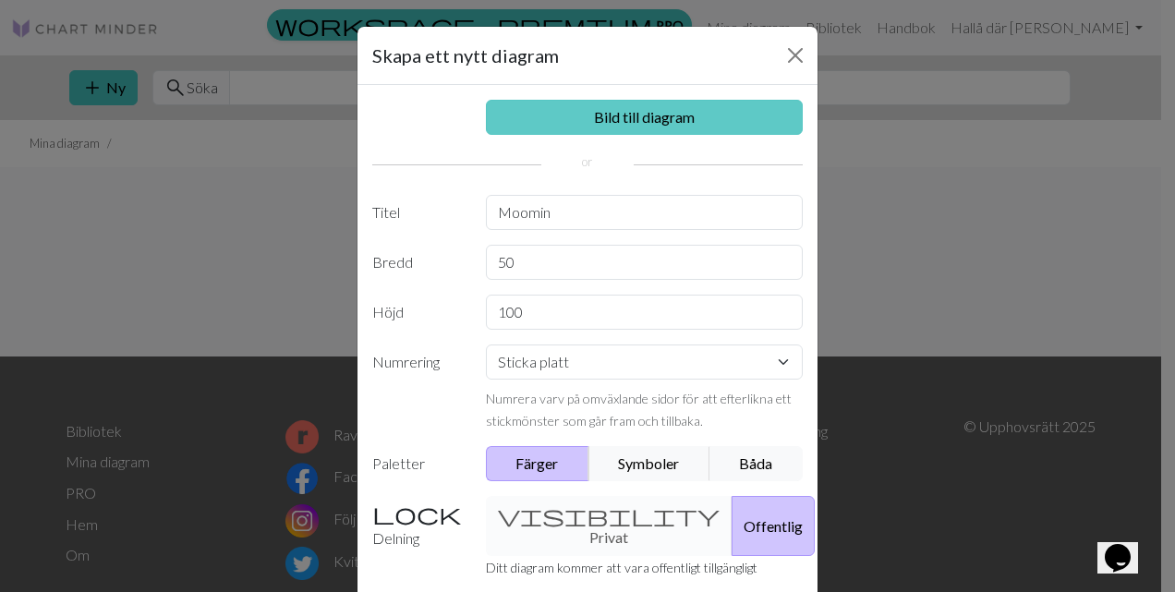
click at [623, 116] on link "Bild till diagram" at bounding box center [645, 117] width 318 height 35
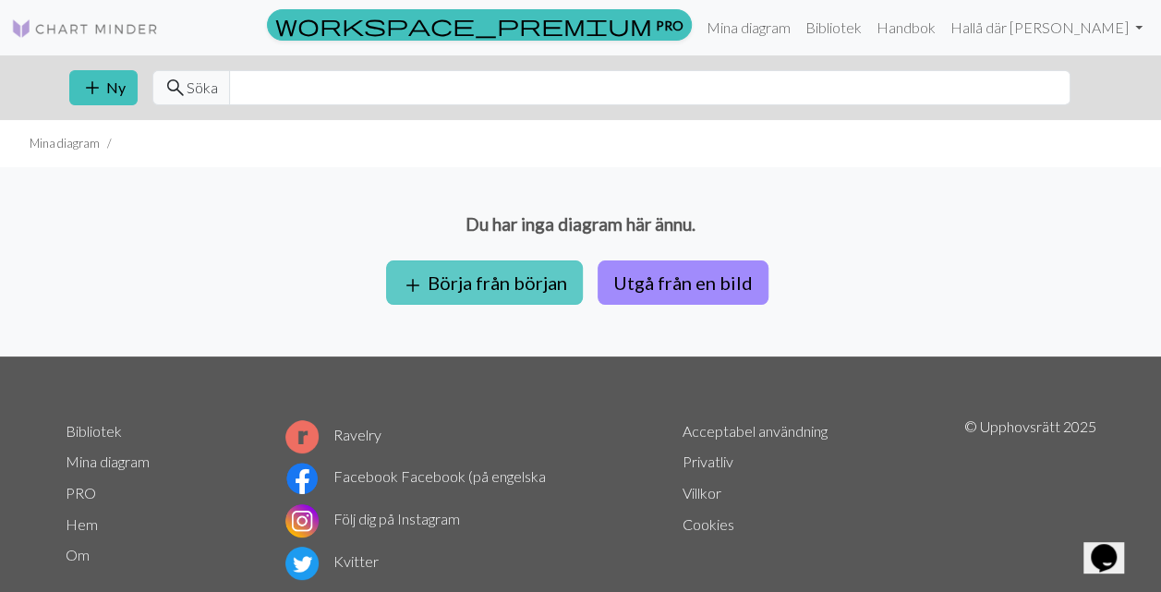
click at [480, 282] on font "Börja från början" at bounding box center [498, 283] width 140 height 22
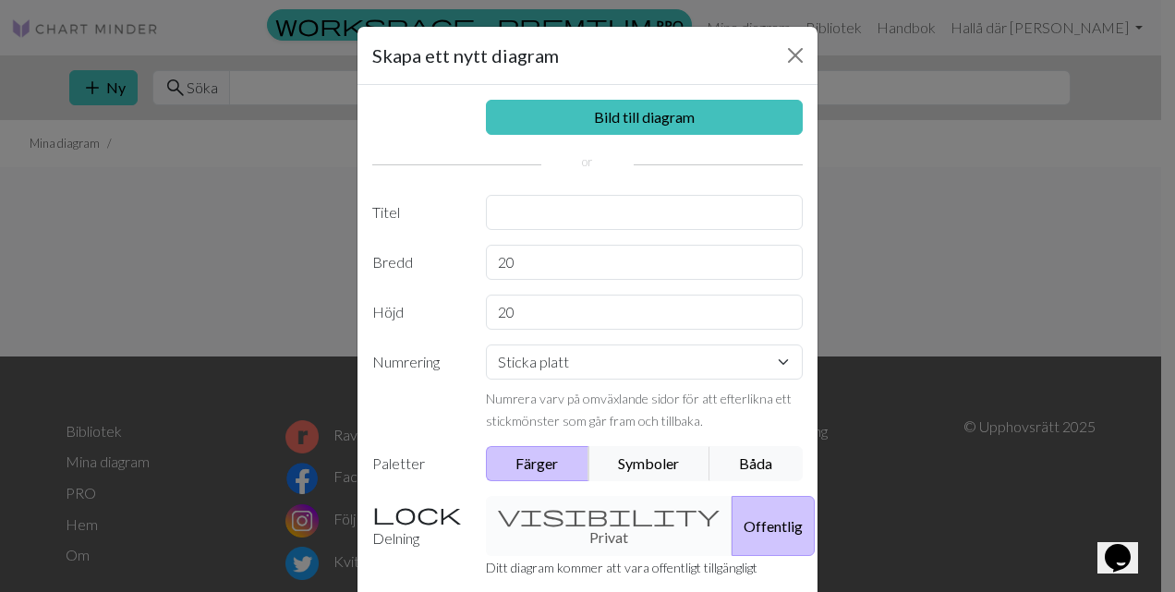
click at [549, 460] on button "Färger" at bounding box center [537, 463] width 103 height 35
click at [784, 57] on button "Stänga" at bounding box center [796, 56] width 30 height 30
